Goal: Find specific page/section: Find specific page/section

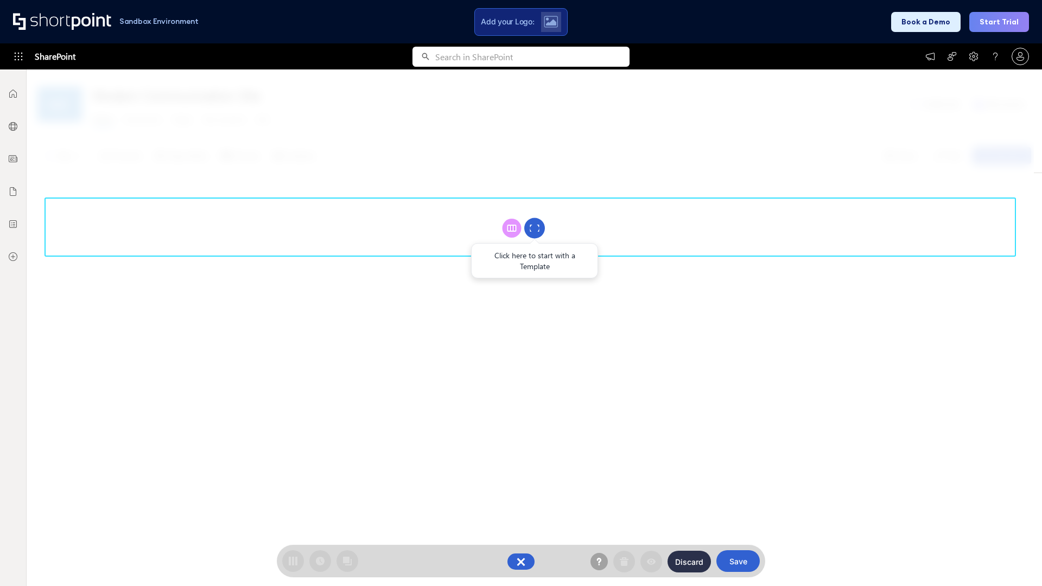
click at [534, 228] on circle at bounding box center [534, 228] width 21 height 21
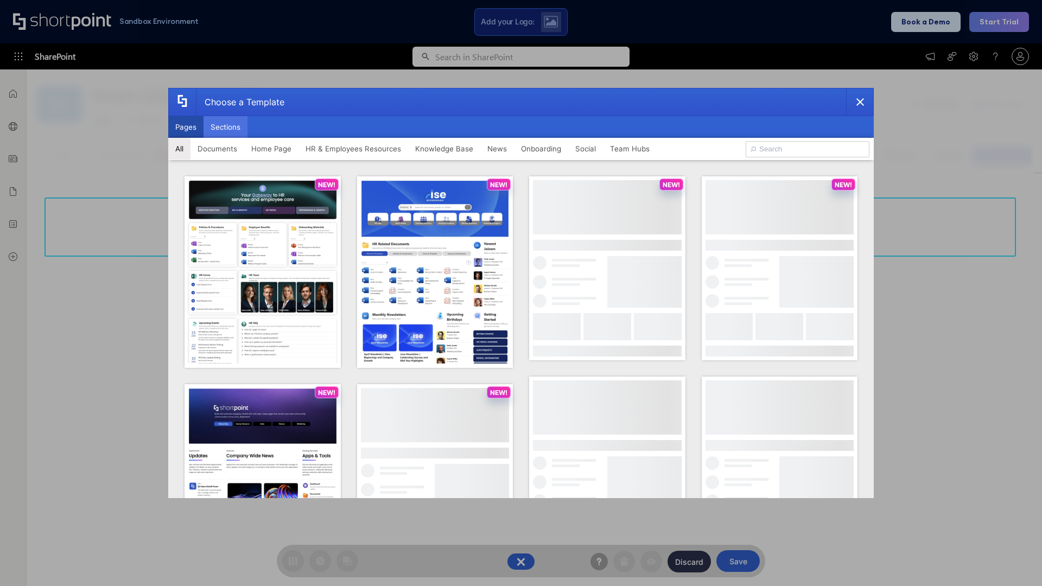
click at [225, 127] on button "Sections" at bounding box center [225, 127] width 44 height 22
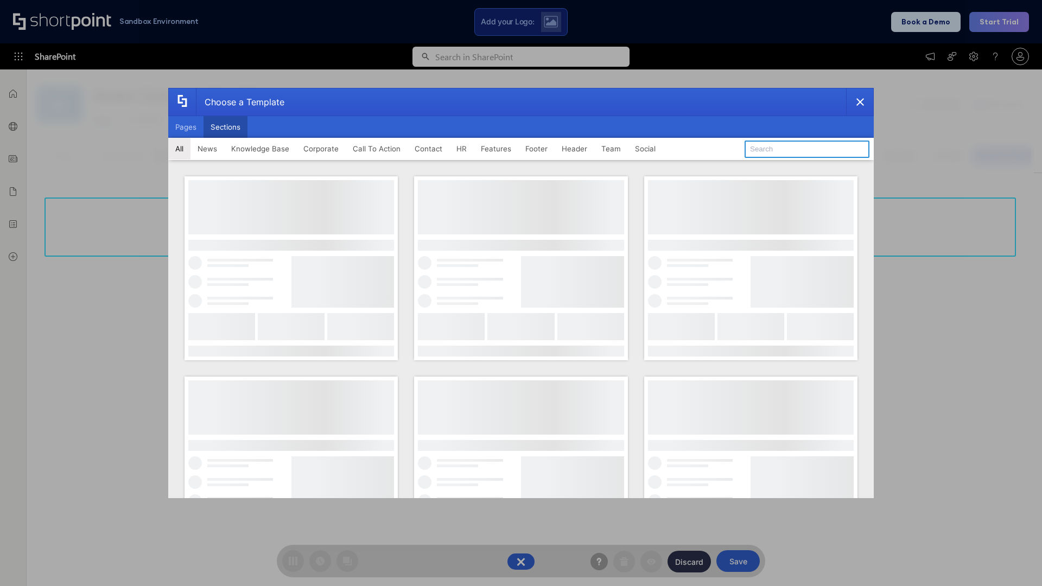
type input "Cards"
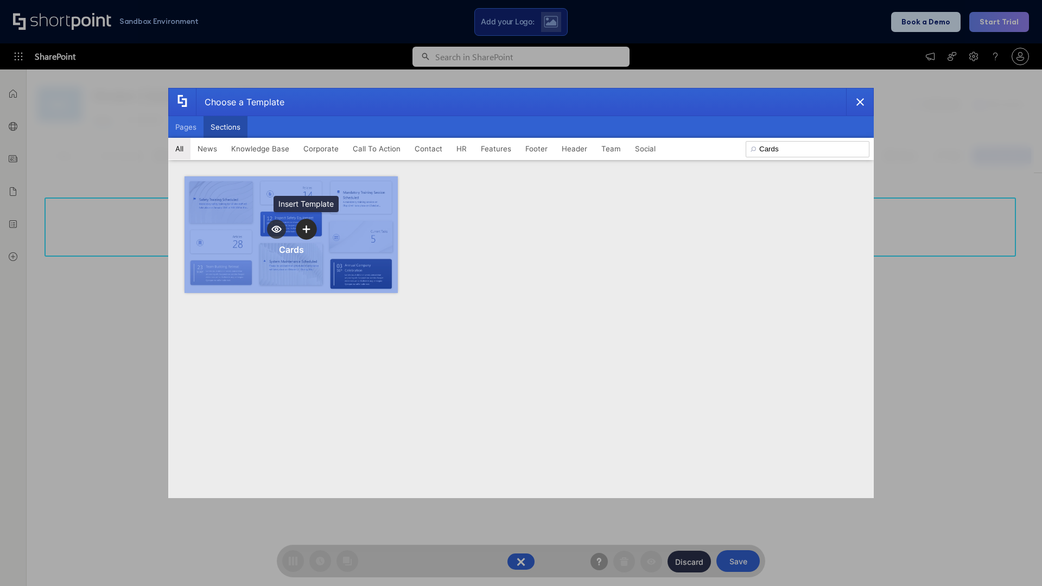
click at [306, 229] on icon "template selector" at bounding box center [306, 229] width 8 height 8
